Goal: Task Accomplishment & Management: Complete application form

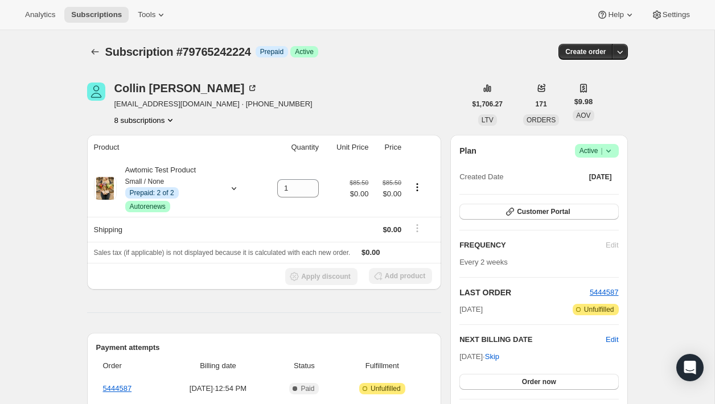
scroll to position [171, 0]
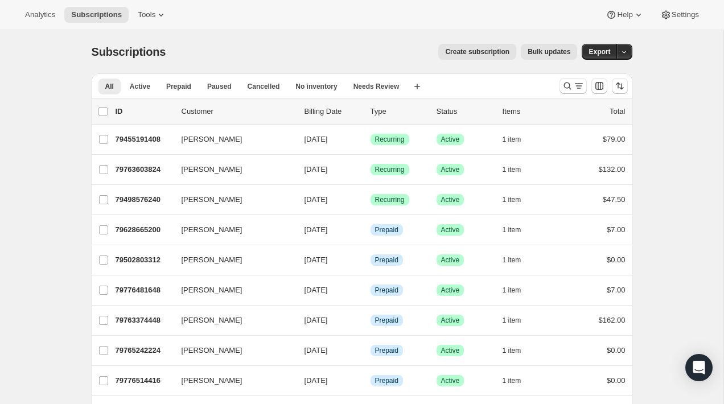
click at [467, 52] on span "Create subscription" at bounding box center [477, 51] width 64 height 9
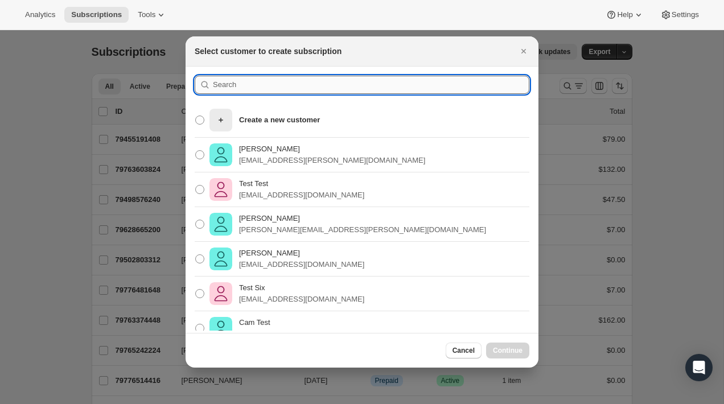
click at [261, 77] on input ":rc:" at bounding box center [371, 85] width 317 height 18
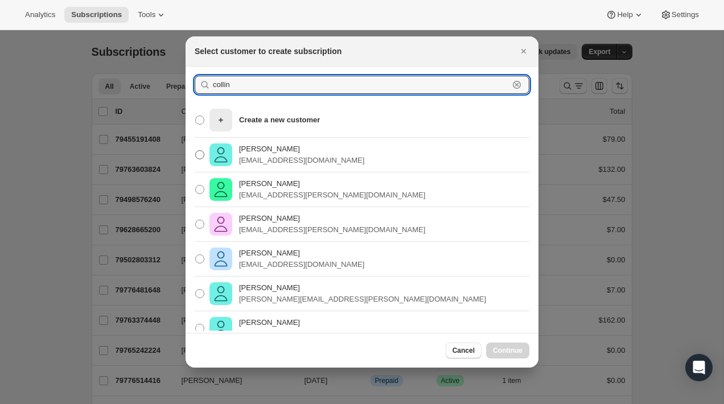
type input "collin"
click at [288, 161] on p "[EMAIL_ADDRESS][DOMAIN_NAME]" at bounding box center [301, 160] width 125 height 11
click at [196, 151] on input "[PERSON_NAME] [PERSON_NAME][EMAIL_ADDRESS][DOMAIN_NAME]" at bounding box center [195, 150] width 1 height 1
radio input "true"
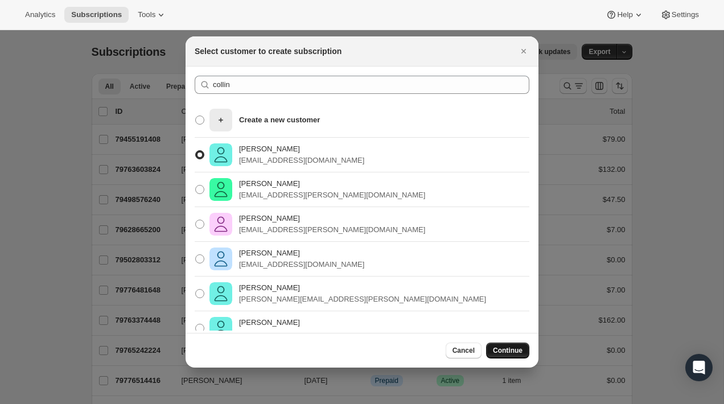
click at [512, 354] on span "Continue" at bounding box center [508, 350] width 30 height 9
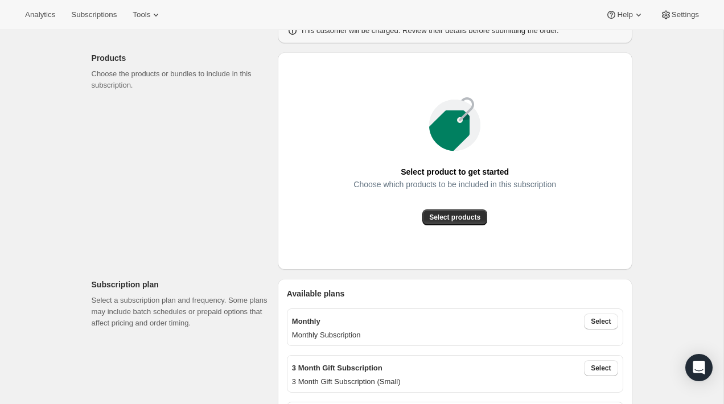
scroll to position [154, 0]
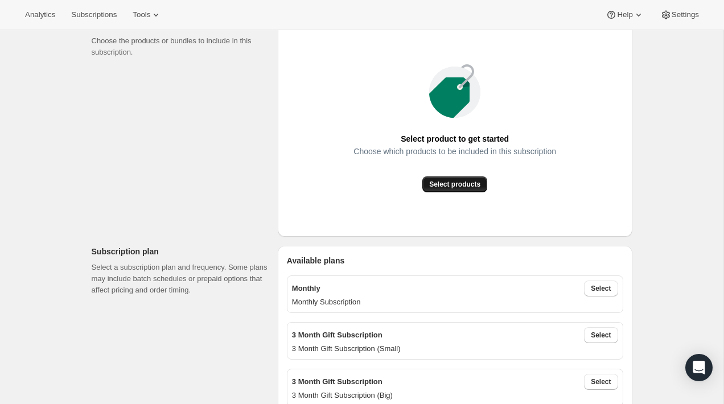
click at [443, 186] on span "Select products" at bounding box center [454, 184] width 51 height 9
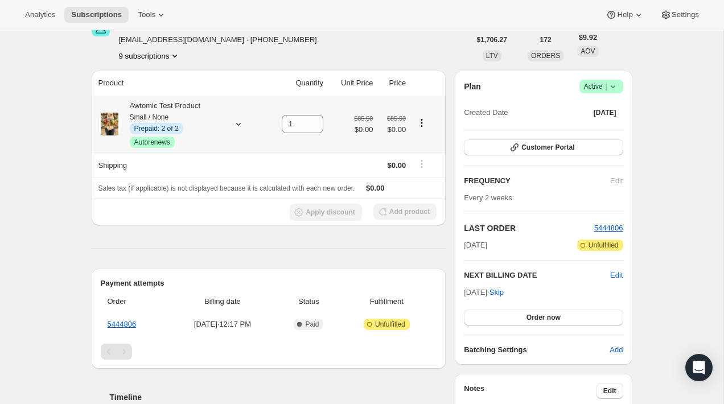
scroll to position [69, 0]
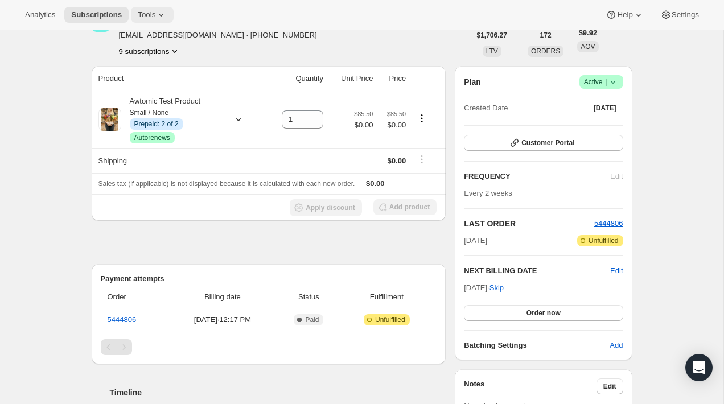
click at [153, 19] on span "Tools" at bounding box center [147, 14] width 18 height 9
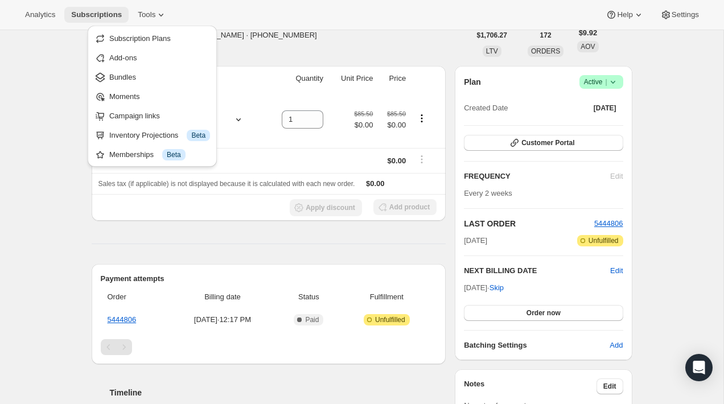
click at [120, 18] on span "Subscriptions" at bounding box center [96, 14] width 51 height 9
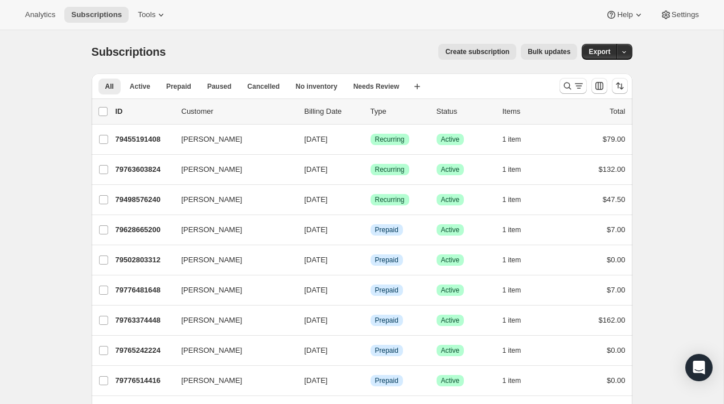
click at [481, 48] on span "Create subscription" at bounding box center [477, 51] width 64 height 9
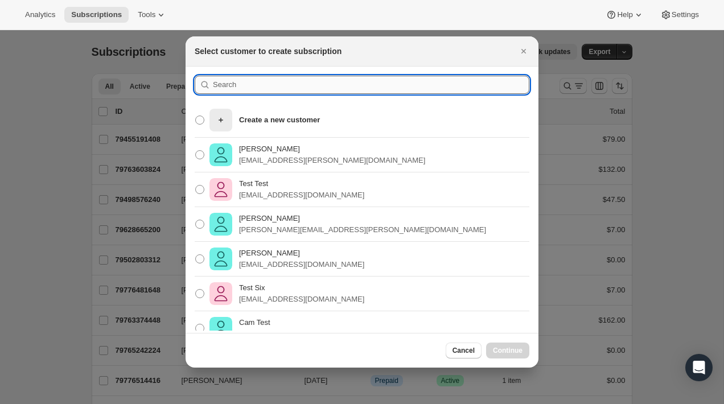
click at [334, 83] on input ":r5r:" at bounding box center [371, 85] width 317 height 18
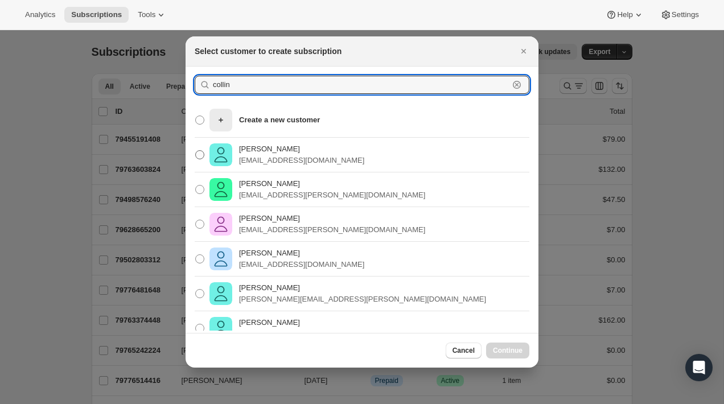
type input "collin"
click at [295, 153] on p "[PERSON_NAME]" at bounding box center [301, 148] width 125 height 11
click at [196, 151] on input "[PERSON_NAME] [PERSON_NAME][EMAIL_ADDRESS][DOMAIN_NAME]" at bounding box center [195, 150] width 1 height 1
radio input "true"
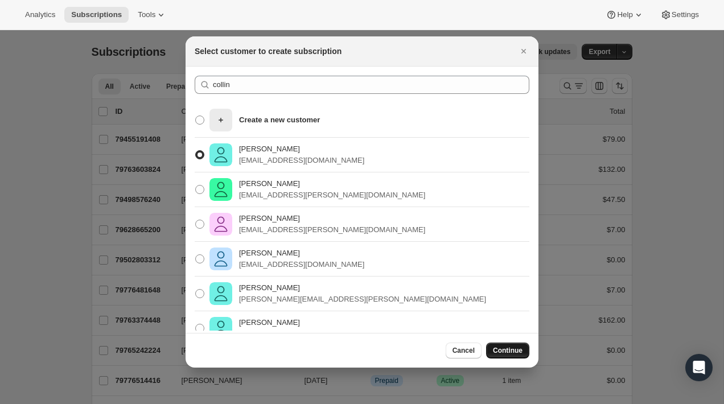
click at [505, 345] on button "Continue" at bounding box center [507, 351] width 43 height 16
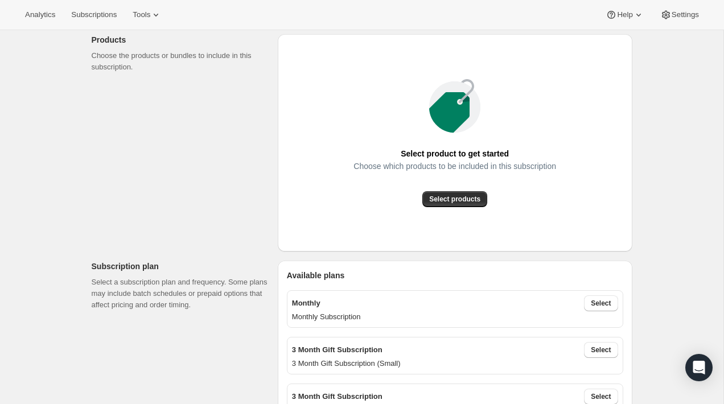
scroll to position [157, 0]
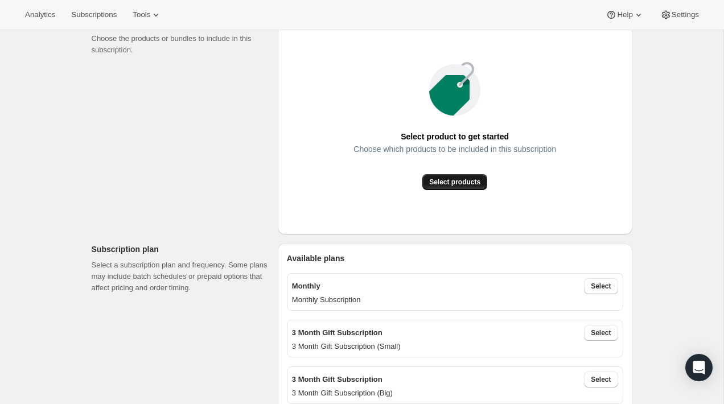
click at [439, 180] on span "Select products" at bounding box center [454, 182] width 51 height 9
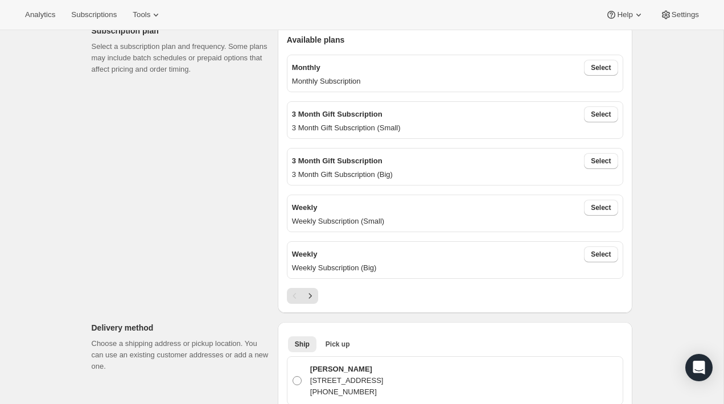
scroll to position [246, 0]
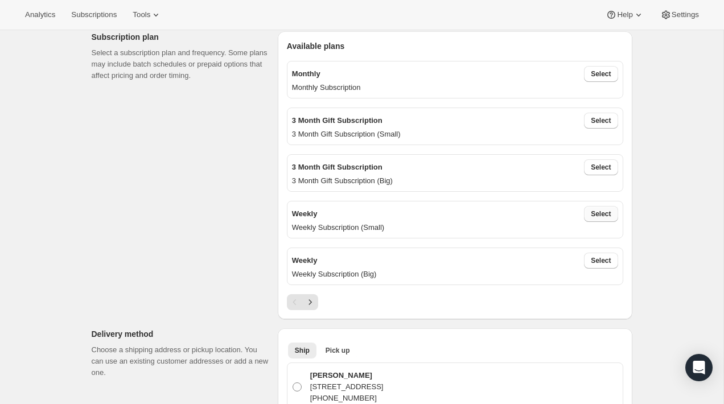
click at [595, 216] on span "Select" at bounding box center [601, 213] width 20 height 9
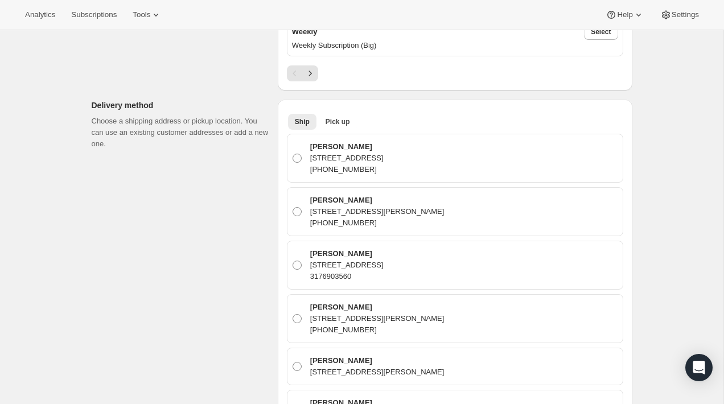
scroll to position [531, 0]
click at [384, 264] on p "[STREET_ADDRESS]" at bounding box center [346, 263] width 73 height 11
click at [293, 260] on input "[PERSON_NAME] [STREET_ADDRESS] 3176903560" at bounding box center [293, 260] width 1 height 1
radio input "true"
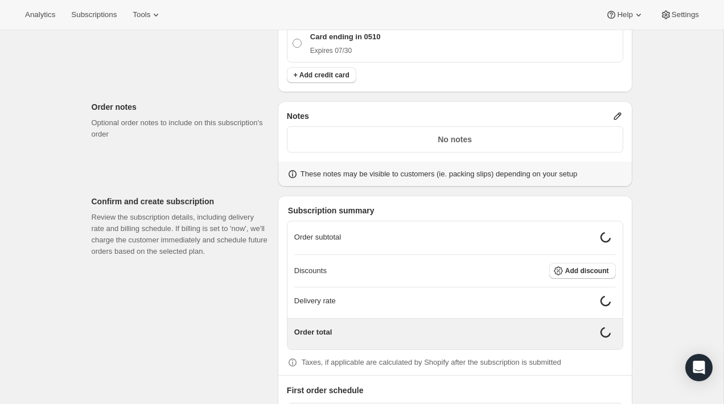
scroll to position [2098, 0]
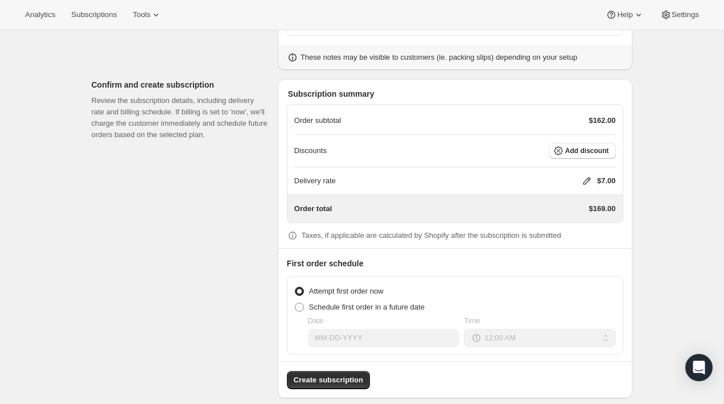
scroll to position [2205, 0]
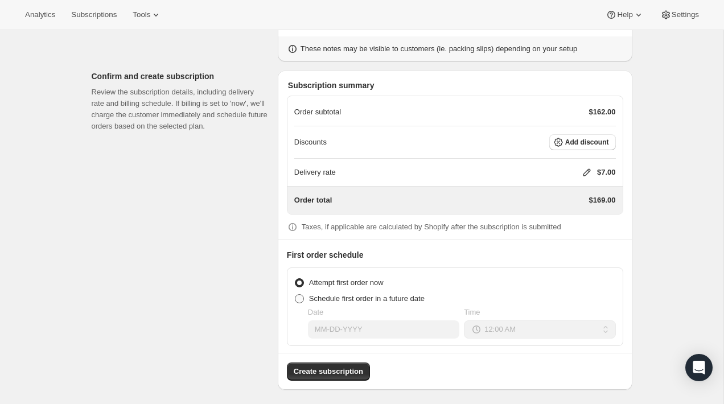
click at [320, 295] on span "Schedule first order in a future date" at bounding box center [367, 298] width 116 height 9
click at [295, 295] on input "Schedule first order in a future date" at bounding box center [295, 294] width 1 height 1
radio input "true"
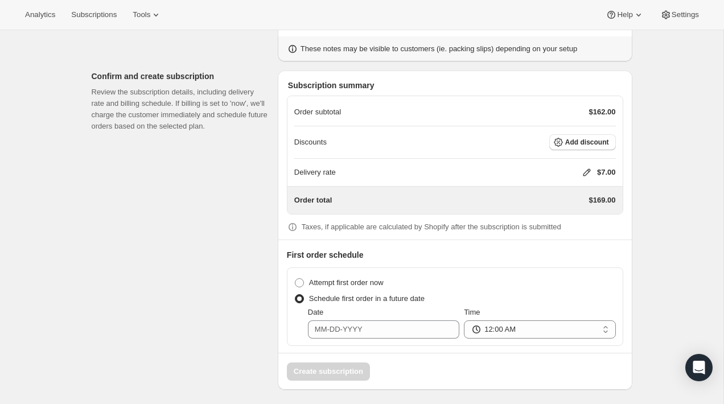
click at [597, 109] on p "$162.00" at bounding box center [602, 111] width 27 height 11
click at [572, 139] on span "Add discount" at bounding box center [587, 142] width 44 height 9
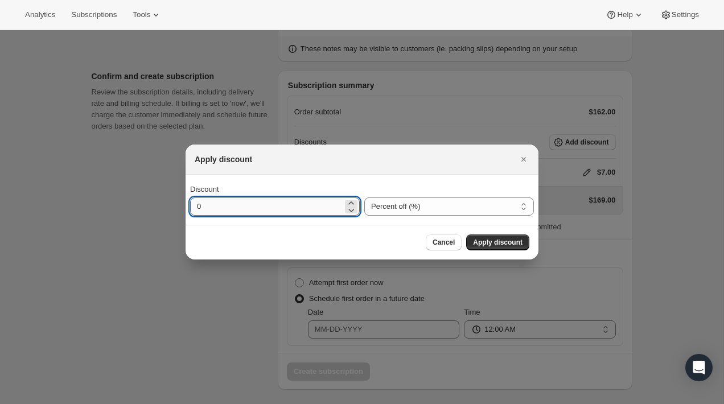
click at [329, 204] on input "0" at bounding box center [266, 207] width 153 height 18
type input "1"
type input "100"
click at [496, 247] on button "Apply discount" at bounding box center [497, 243] width 63 height 16
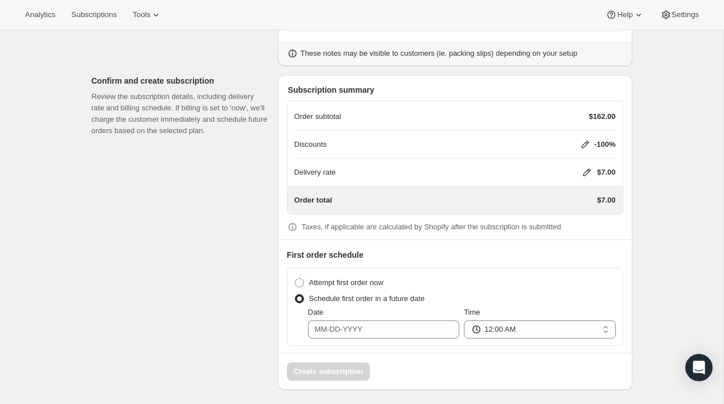
click at [583, 171] on icon at bounding box center [586, 172] width 7 height 7
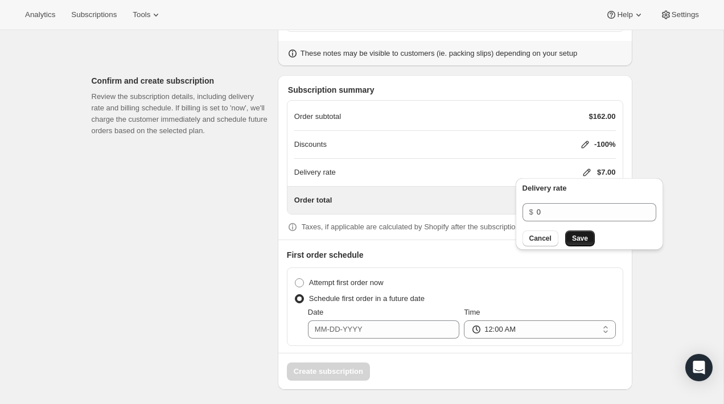
click at [581, 236] on span "Save" at bounding box center [580, 238] width 16 height 9
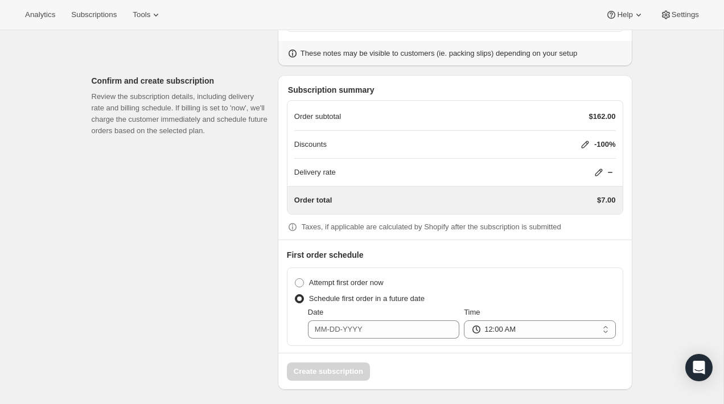
click at [587, 249] on p "First order schedule" at bounding box center [455, 254] width 336 height 11
click at [598, 162] on div "Delivery rate" at bounding box center [455, 172] width 322 height 27
click at [598, 167] on icon at bounding box center [598, 172] width 11 height 11
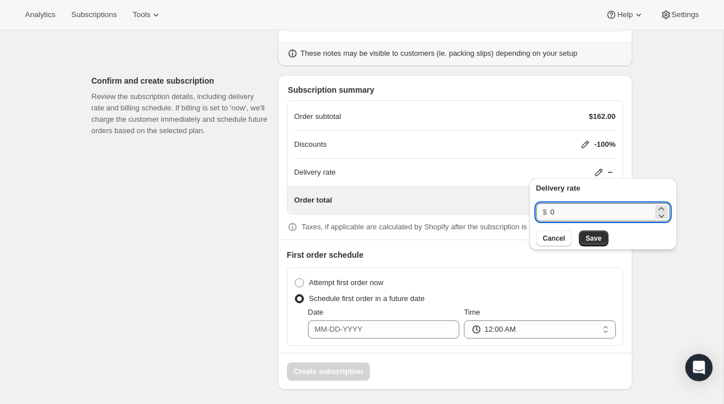
click at [584, 209] on input "0" at bounding box center [601, 212] width 102 height 18
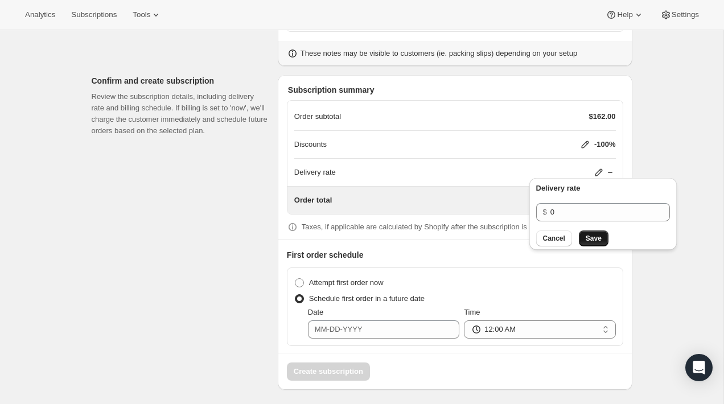
click at [595, 243] on button "Save" at bounding box center [594, 239] width 30 height 16
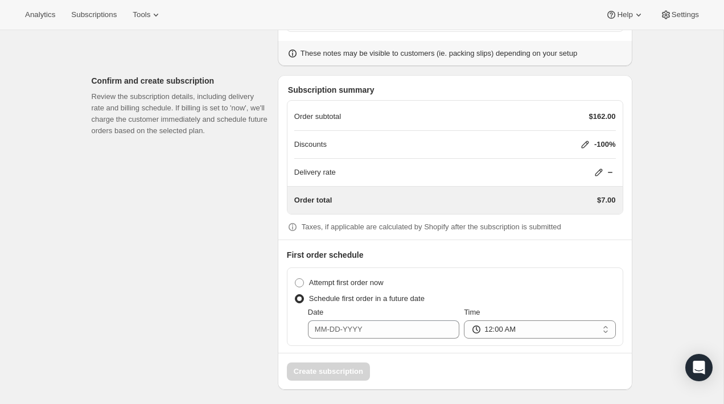
click at [626, 225] on div "Subscription summary Order subtotal $162.00 Discounts -100% Delivery rate Order…" at bounding box center [455, 232] width 355 height 315
click at [600, 201] on p "$7.00" at bounding box center [606, 200] width 19 height 11
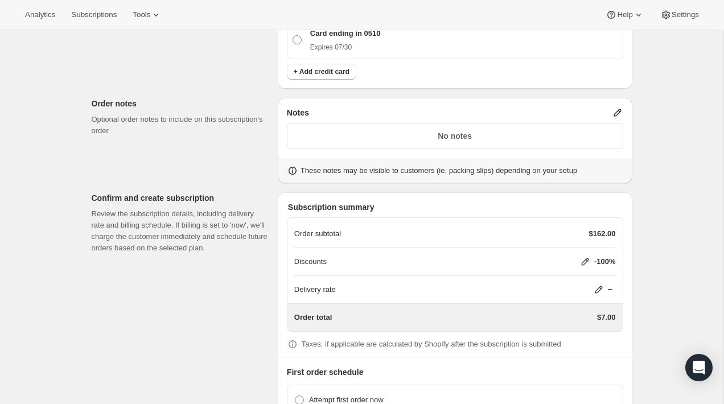
scroll to position [2047, 0]
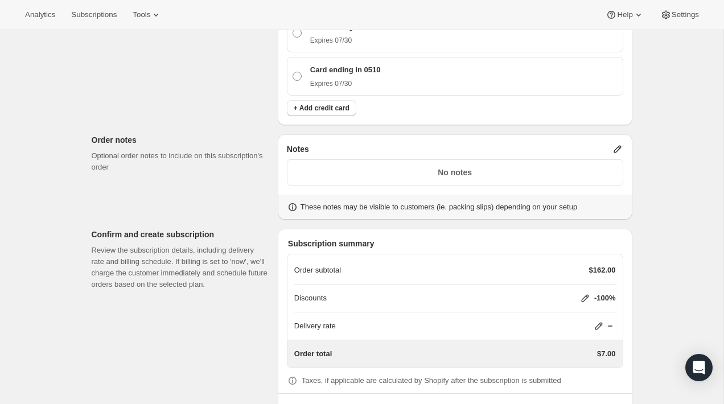
click at [601, 321] on icon at bounding box center [598, 325] width 11 height 11
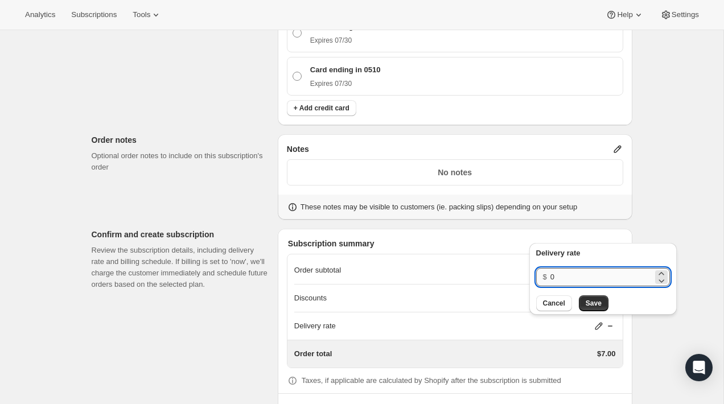
click at [568, 277] on input "0" at bounding box center [601, 277] width 102 height 18
type input "2"
click at [580, 297] on button "Save" at bounding box center [594, 303] width 30 height 16
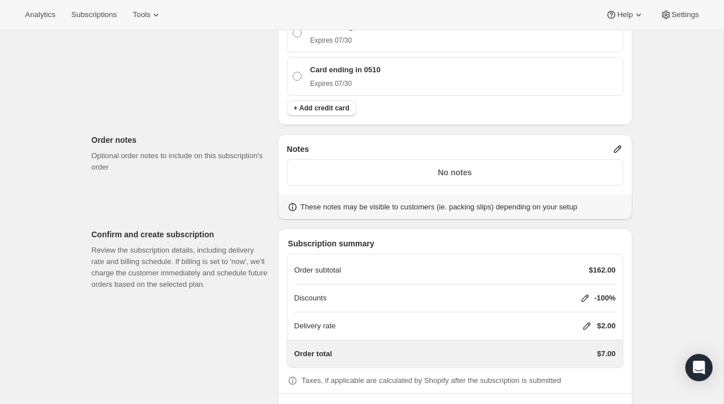
click at [582, 342] on div "Order total $7.00" at bounding box center [455, 353] width 322 height 27
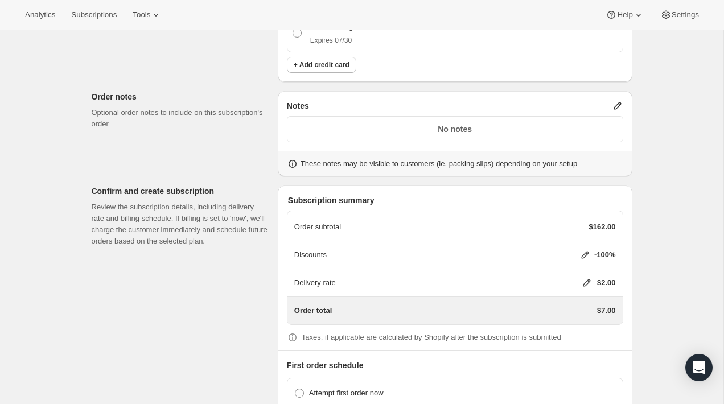
scroll to position [2146, 0]
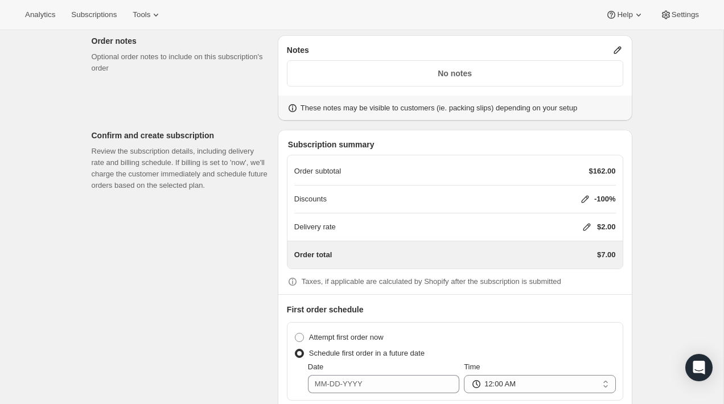
click at [583, 224] on icon at bounding box center [586, 226] width 11 height 11
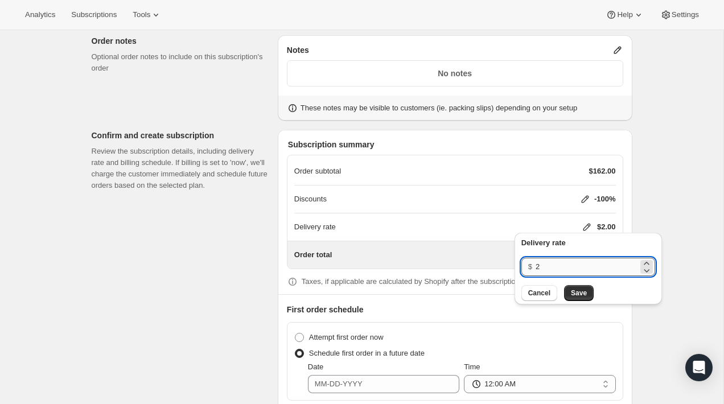
click at [570, 266] on input "2" at bounding box center [587, 267] width 102 height 18
click at [572, 290] on span "Save" at bounding box center [579, 293] width 16 height 9
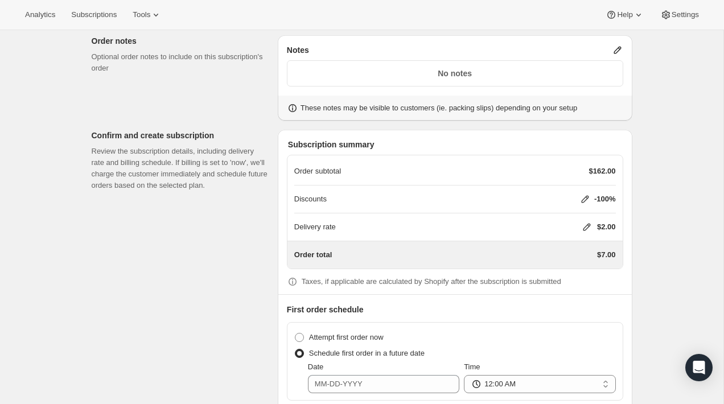
click at [583, 224] on icon at bounding box center [586, 227] width 7 height 7
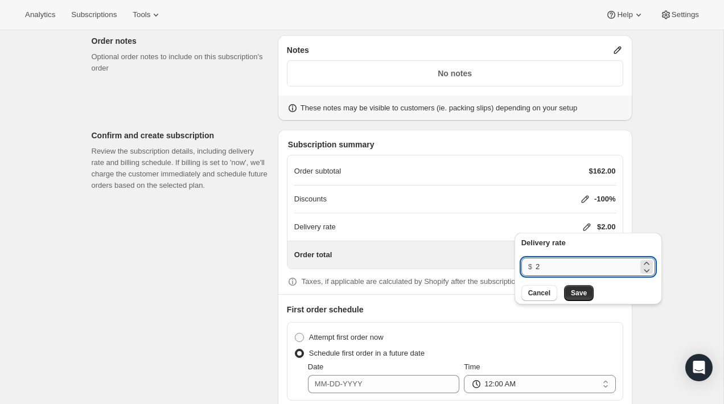
click at [536, 266] on input "2" at bounding box center [587, 267] width 102 height 18
type input "0"
click at [575, 285] on button "Save" at bounding box center [579, 293] width 30 height 16
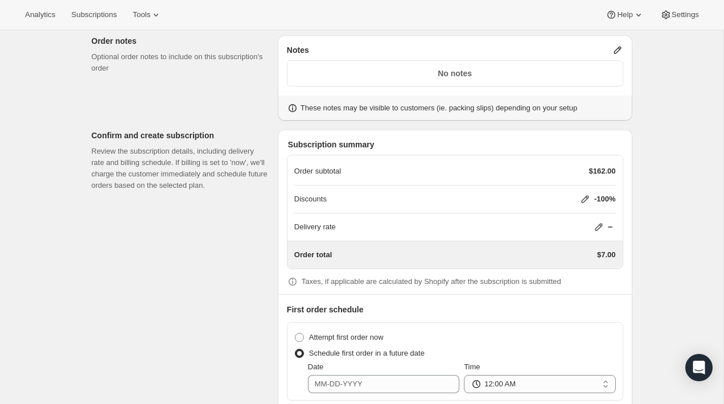
click at [623, 322] on div "Attempt first order now Schedule first order in a future date Date Time 12:00 A…" at bounding box center [455, 361] width 336 height 79
click at [357, 336] on span "Attempt first order now" at bounding box center [346, 337] width 75 height 9
click at [295, 334] on input "Attempt first order now" at bounding box center [295, 333] width 1 height 1
radio input "true"
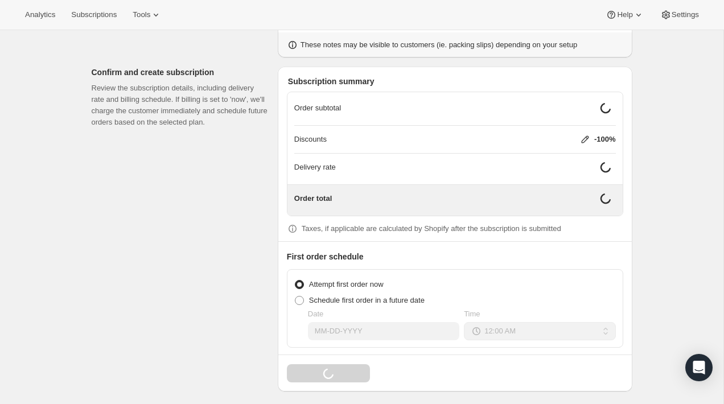
scroll to position [2201, 0]
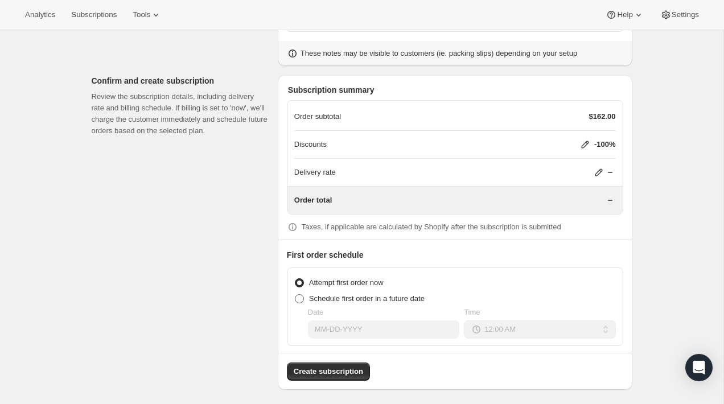
click at [364, 295] on span "Schedule first order in a future date" at bounding box center [367, 298] width 116 height 9
click at [295, 295] on input "Schedule first order in a future date" at bounding box center [295, 294] width 1 height 1
radio input "true"
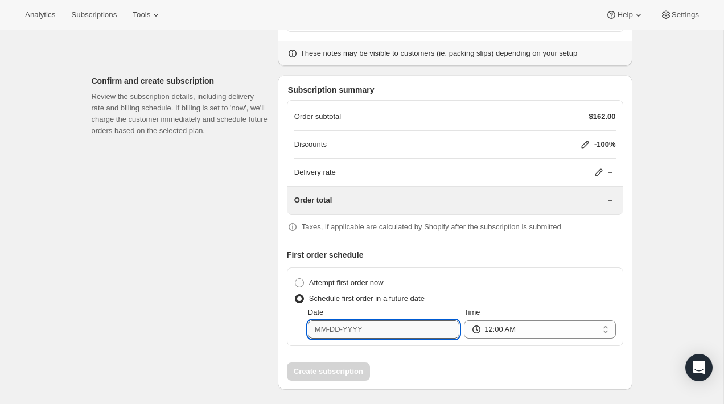
click at [391, 327] on input "Date" at bounding box center [383, 329] width 151 height 18
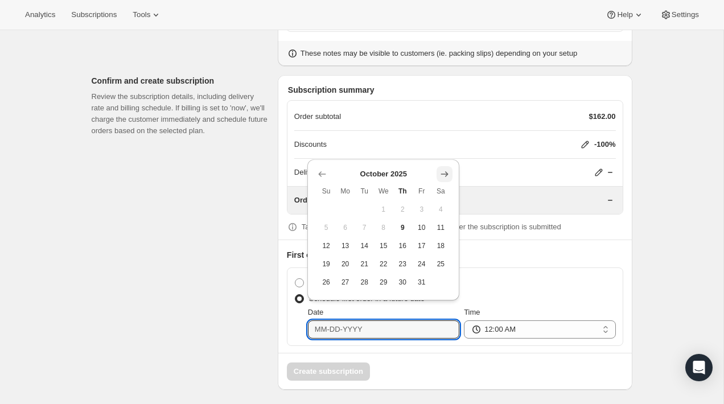
click at [441, 174] on icon "Show next month, November 2025" at bounding box center [444, 174] width 7 height 6
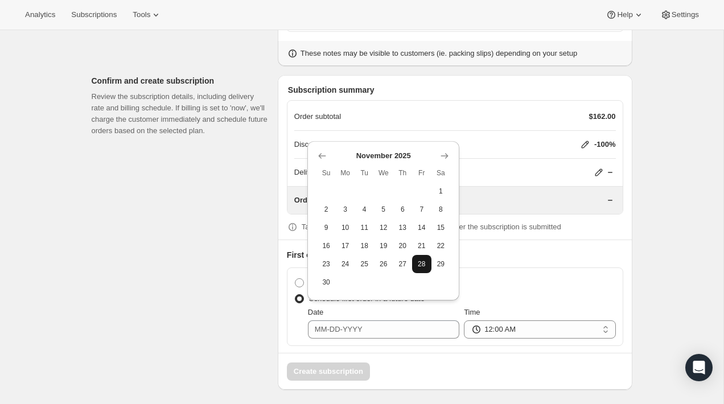
click at [417, 266] on span "28" at bounding box center [422, 264] width 10 height 9
type input "[DATE]"
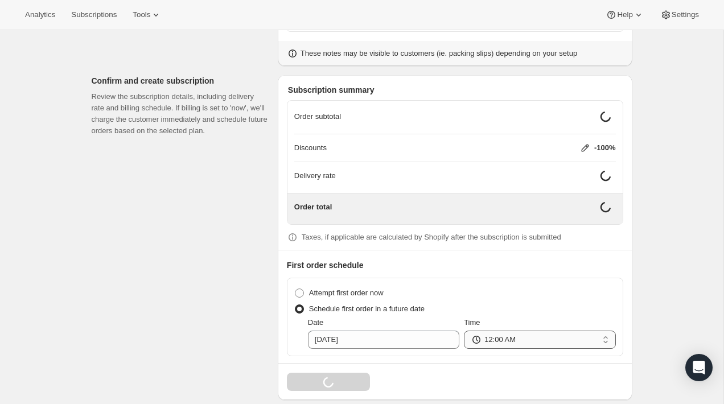
click at [503, 332] on select "12:00 AM 01:00 AM 02:00 AM 03:00 AM 04:00 AM 05:00 AM 06:00 AM 07:00 AM 08:00 A…" at bounding box center [539, 340] width 151 height 18
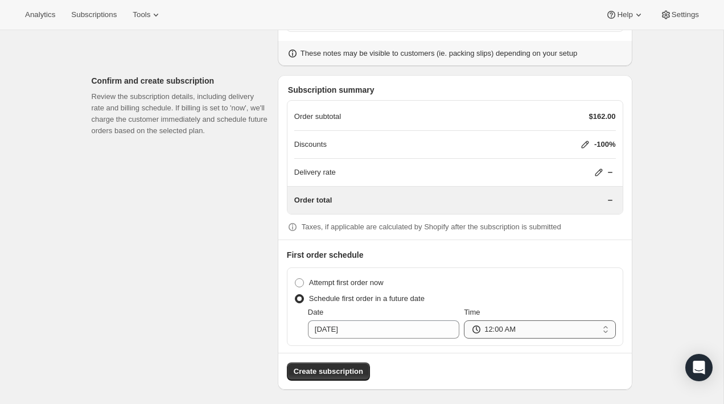
select select "12:00"
click at [464, 320] on select "12:00 AM 01:00 AM 02:00 AM 03:00 AM 04:00 AM 05:00 AM 06:00 AM 07:00 AM 08:00 A…" at bounding box center [539, 329] width 151 height 18
click at [346, 369] on span "Create subscription" at bounding box center [328, 371] width 69 height 11
